Goal: Task Accomplishment & Management: Manage account settings

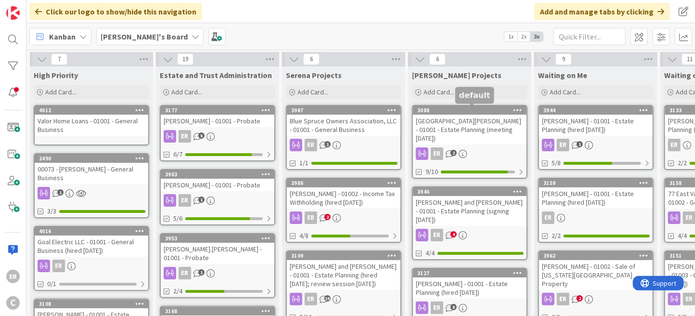
click at [457, 120] on div "[GEOGRAPHIC_DATA][PERSON_NAME] - 01001 - Estate Planning (meeting [DATE])" at bounding box center [470, 130] width 114 height 30
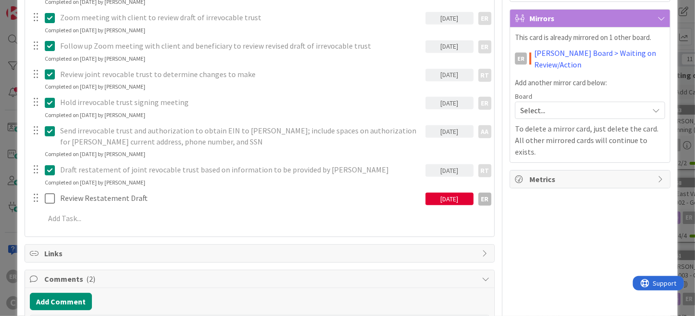
scroll to position [289, 0]
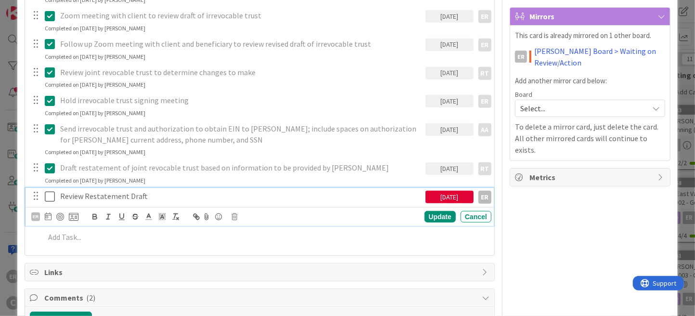
click at [141, 196] on p "Review Restatement Draft" at bounding box center [240, 196] width 361 height 11
drag, startPoint x: 147, startPoint y: 198, endPoint x: 51, endPoint y: 198, distance: 96.2
click at [51, 198] on div "Review Restatement Draft [DATE] ER" at bounding box center [260, 196] width 462 height 17
click at [440, 218] on div "Update" at bounding box center [439, 217] width 31 height 12
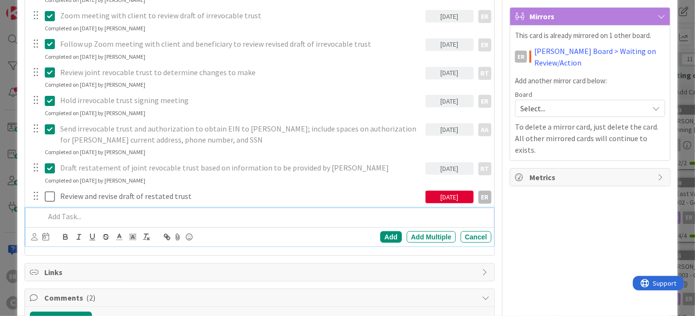
click at [59, 213] on p at bounding box center [266, 216] width 443 height 11
click at [36, 237] on icon at bounding box center [34, 236] width 6 height 7
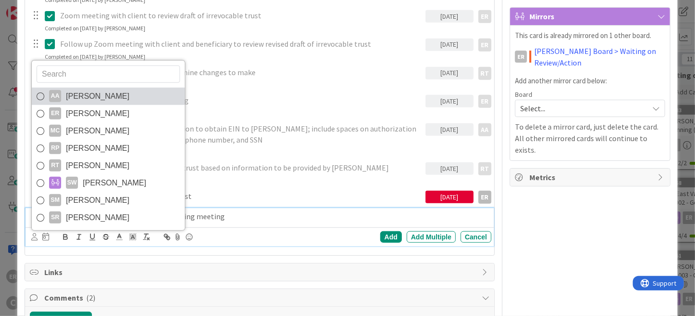
click at [86, 96] on span "[PERSON_NAME]" at bounding box center [98, 96] width 64 height 14
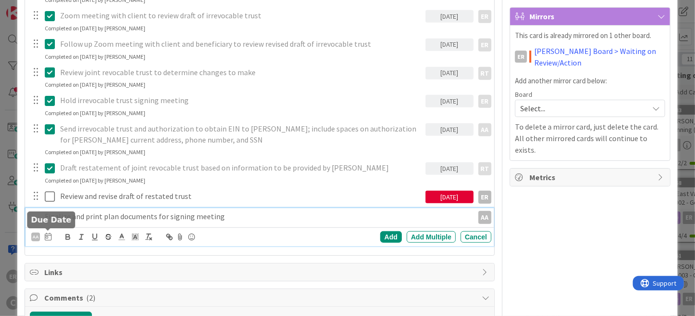
click at [49, 236] on icon at bounding box center [48, 236] width 7 height 8
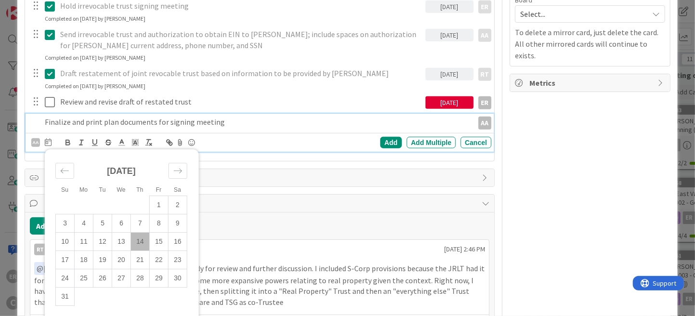
scroll to position [385, 0]
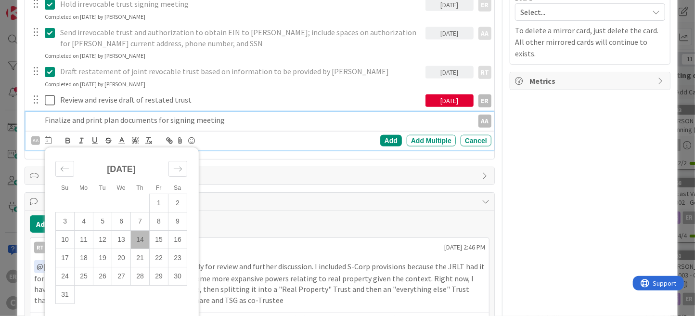
click at [141, 241] on td "14" at bounding box center [140, 239] width 19 height 18
click at [385, 141] on div "Add" at bounding box center [391, 141] width 22 height 12
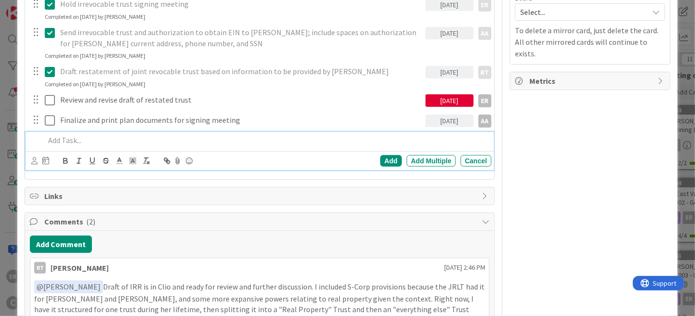
click at [90, 138] on p at bounding box center [266, 140] width 443 height 11
click at [35, 163] on icon at bounding box center [34, 160] width 6 height 7
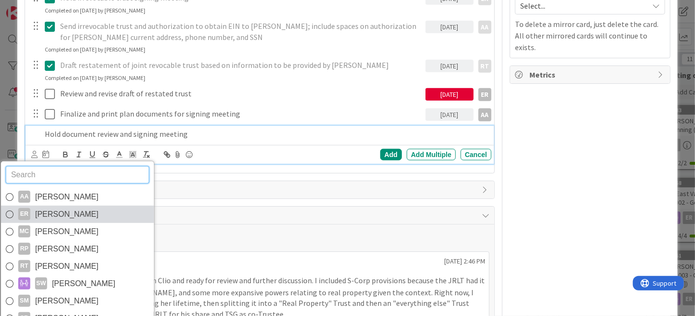
click at [42, 213] on span "[PERSON_NAME]" at bounding box center [67, 214] width 64 height 14
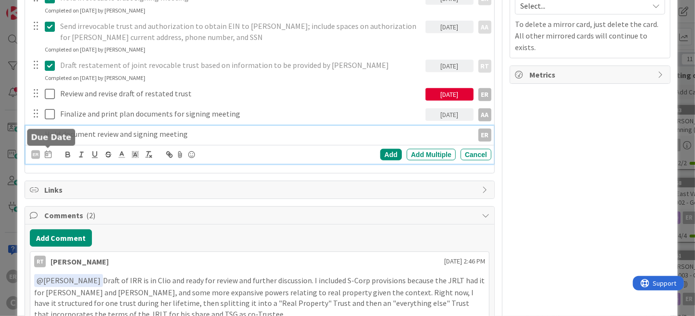
click at [47, 156] on icon at bounding box center [48, 154] width 7 height 8
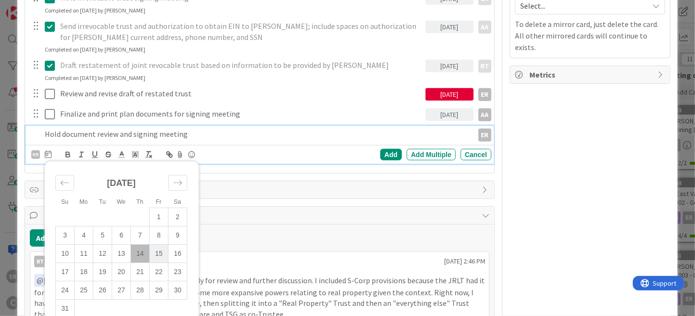
click at [156, 253] on td "15" at bounding box center [159, 253] width 19 height 18
click at [388, 153] on div "Add" at bounding box center [391, 155] width 22 height 12
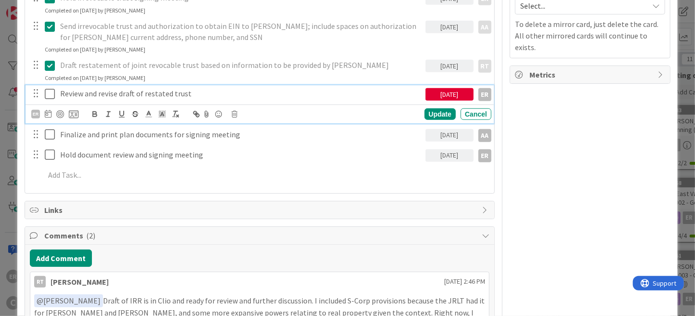
click at [50, 94] on icon at bounding box center [52, 94] width 14 height 12
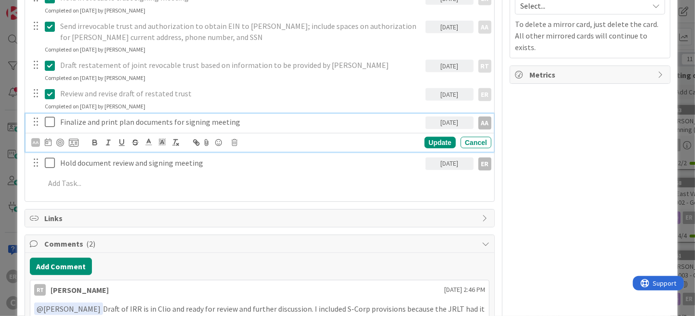
click at [52, 120] on icon at bounding box center [52, 122] width 14 height 12
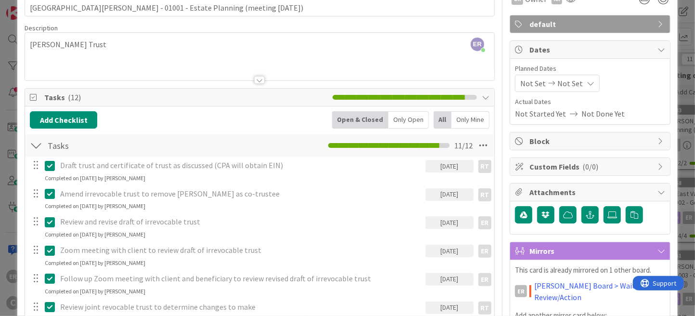
scroll to position [0, 0]
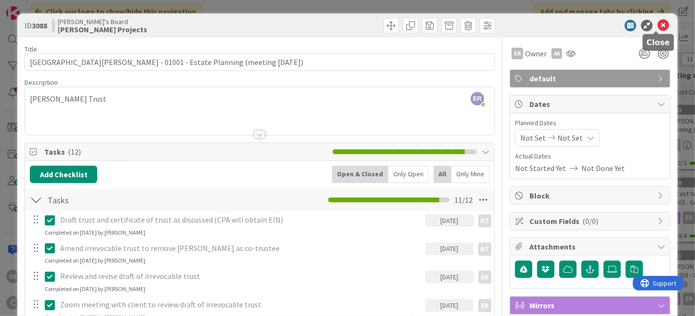
click at [657, 24] on icon at bounding box center [663, 26] width 12 height 12
